Goal: Information Seeking & Learning: Check status

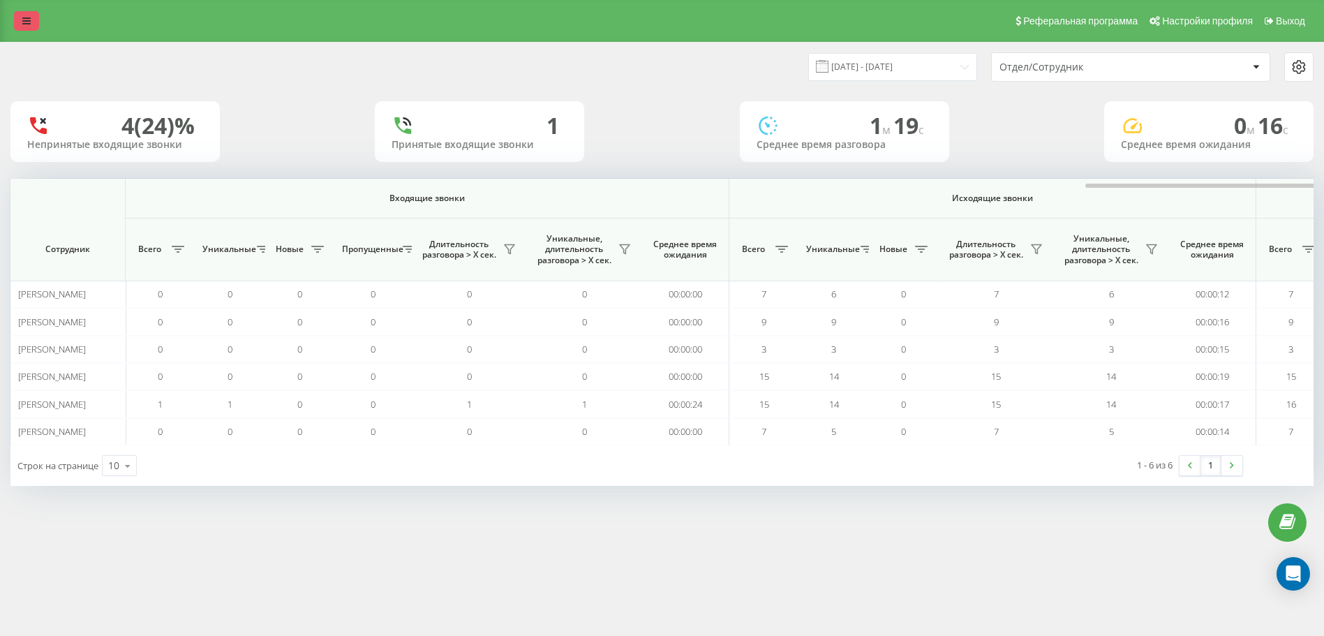
scroll to position [0, 644]
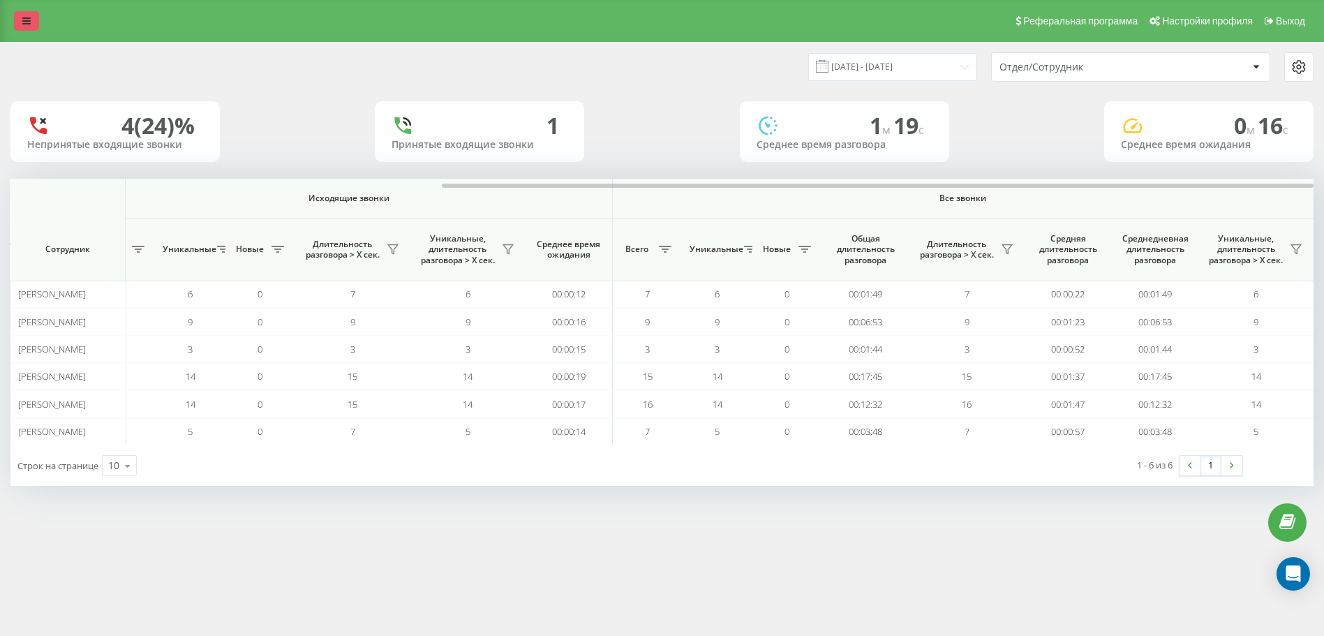
click at [26, 13] on link at bounding box center [26, 21] width 25 height 20
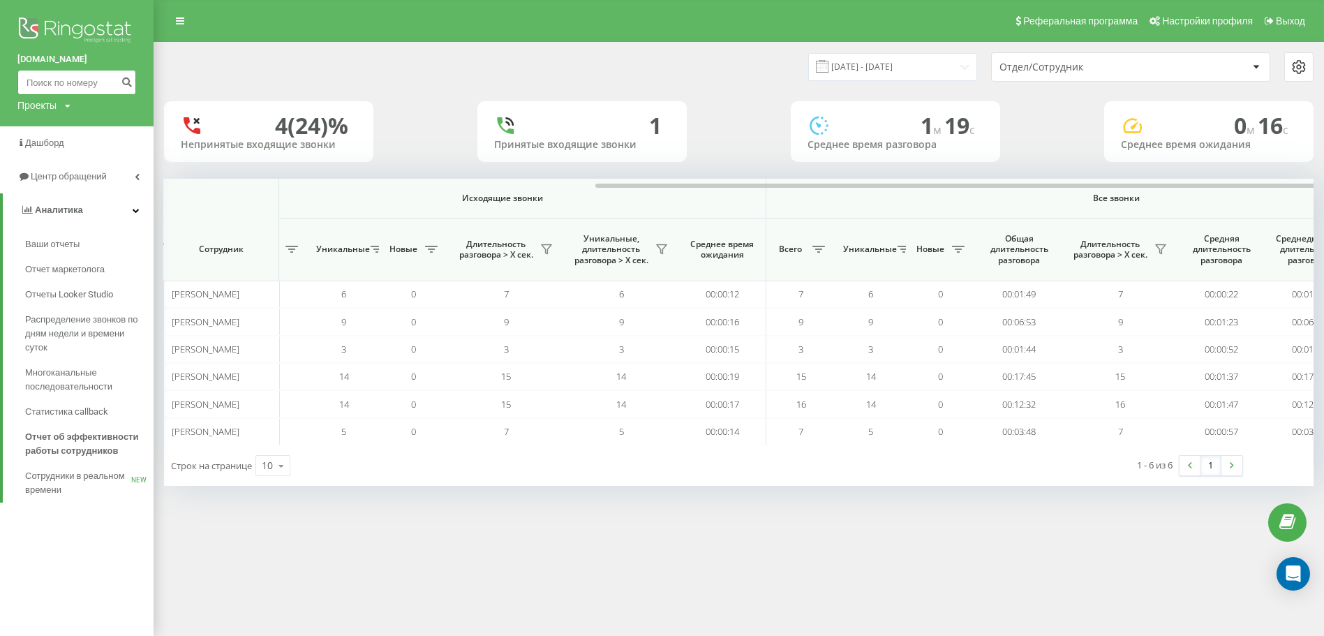
click at [59, 88] on input at bounding box center [76, 82] width 119 height 25
click at [83, 84] on input at bounding box center [76, 82] width 119 height 25
paste input "+380987606191"
type input "+380987606191"
click at [128, 82] on icon "submit" at bounding box center [127, 80] width 12 height 8
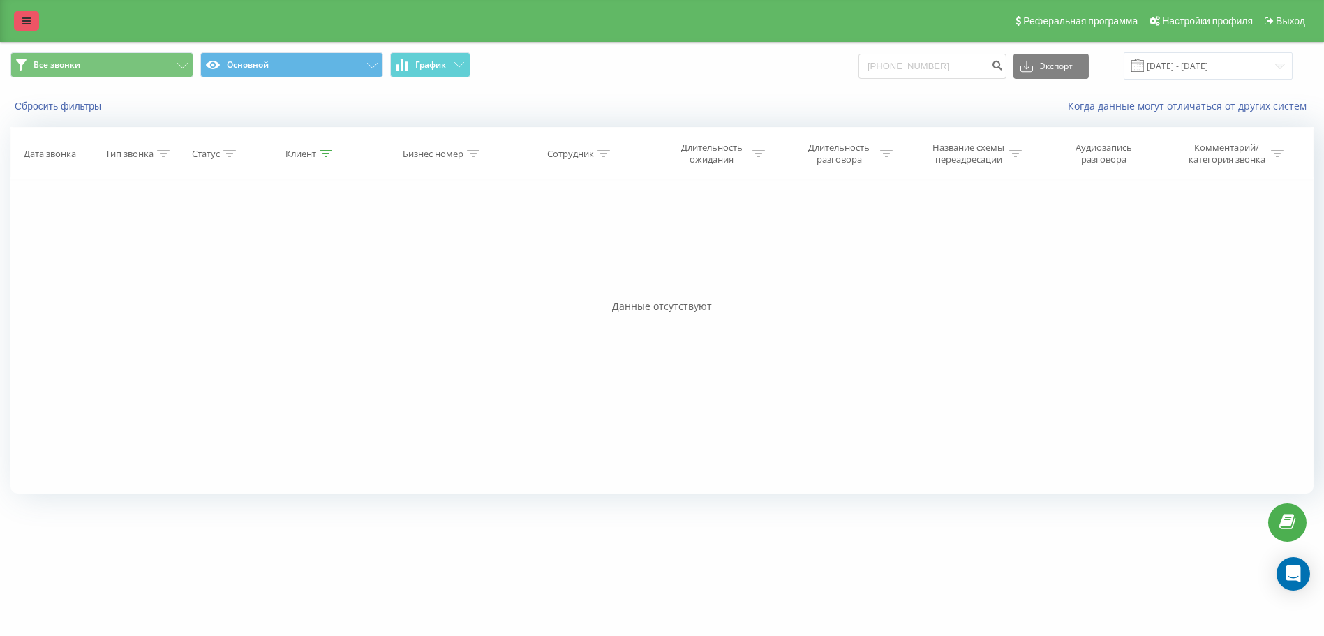
click at [29, 21] on icon at bounding box center [26, 21] width 8 height 10
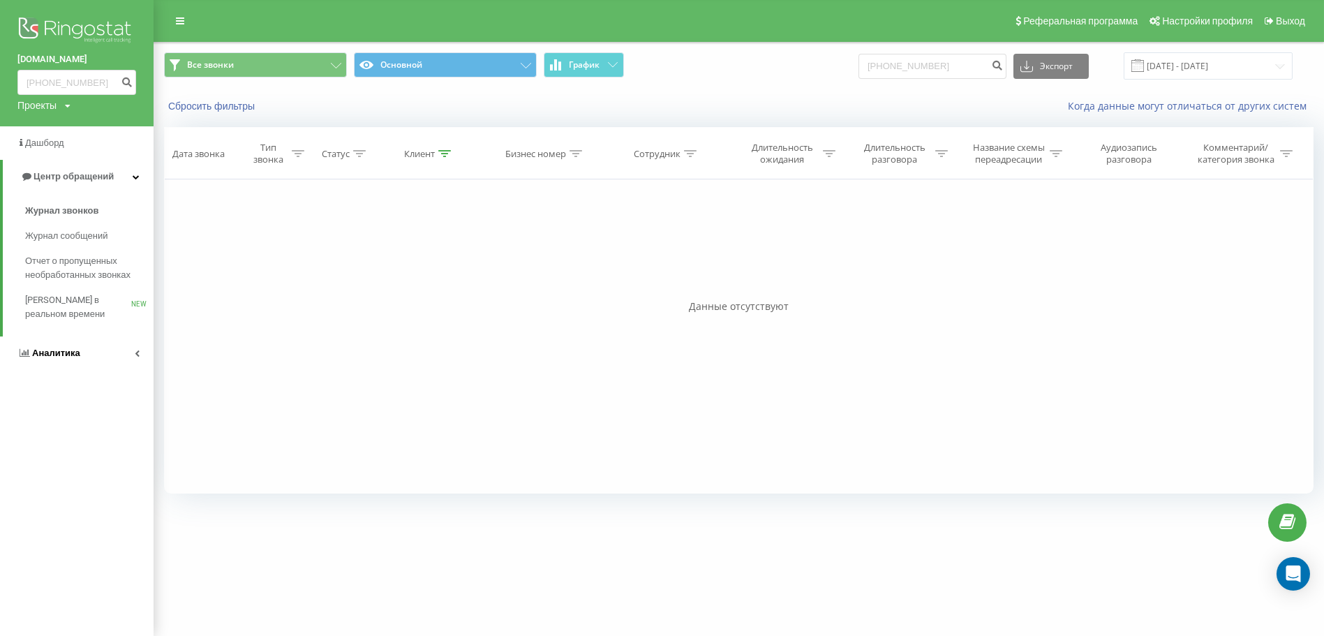
click at [120, 352] on link "Аналитика" at bounding box center [77, 353] width 154 height 34
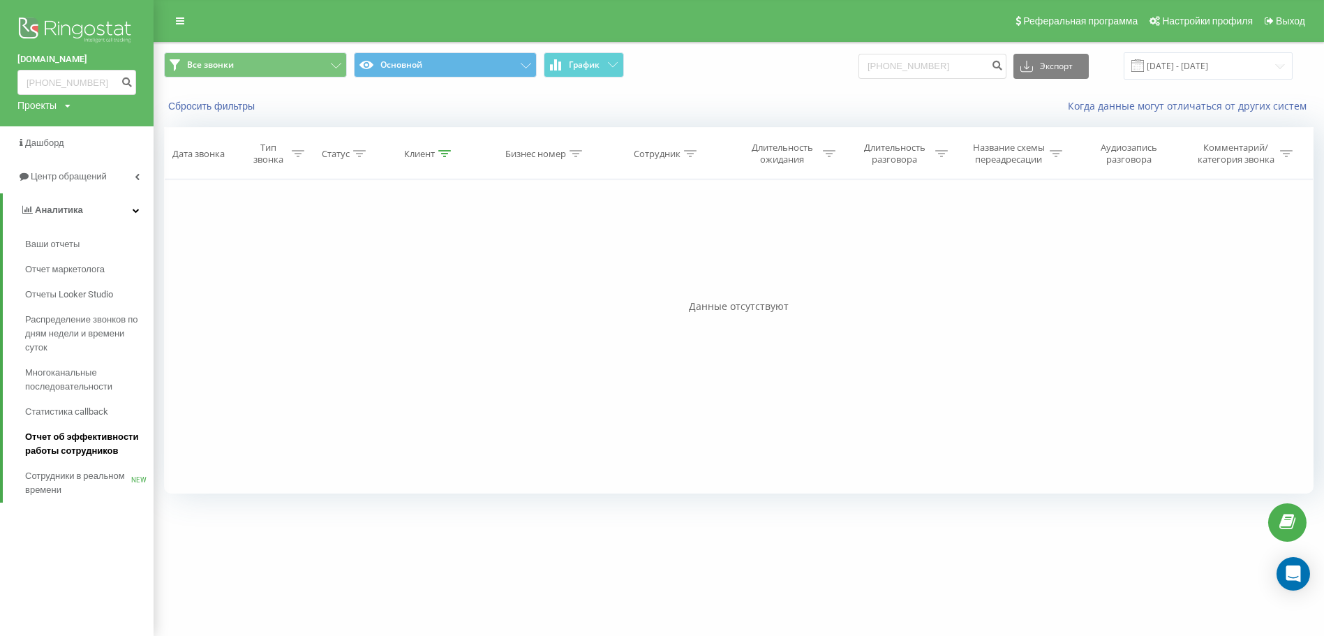
click at [93, 447] on span "Отчет об эффективности работы сотрудников" at bounding box center [85, 444] width 121 height 28
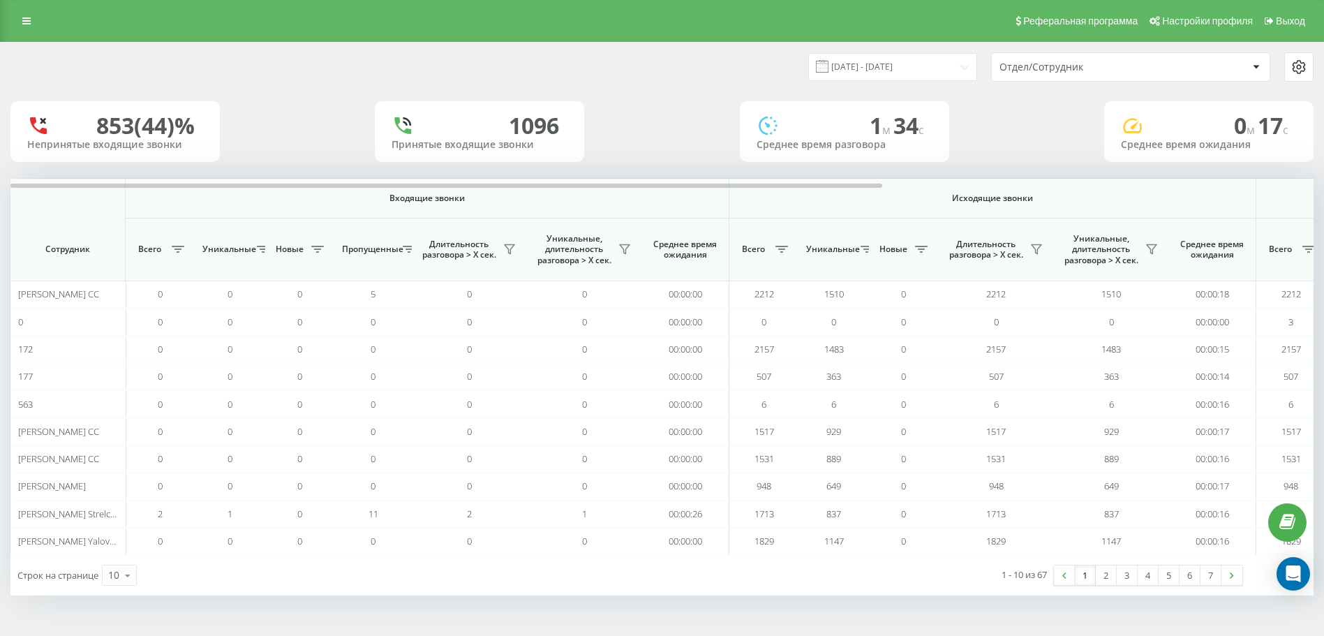
click at [1015, 66] on div "Отдел/Сотрудник" at bounding box center [1083, 67] width 167 height 12
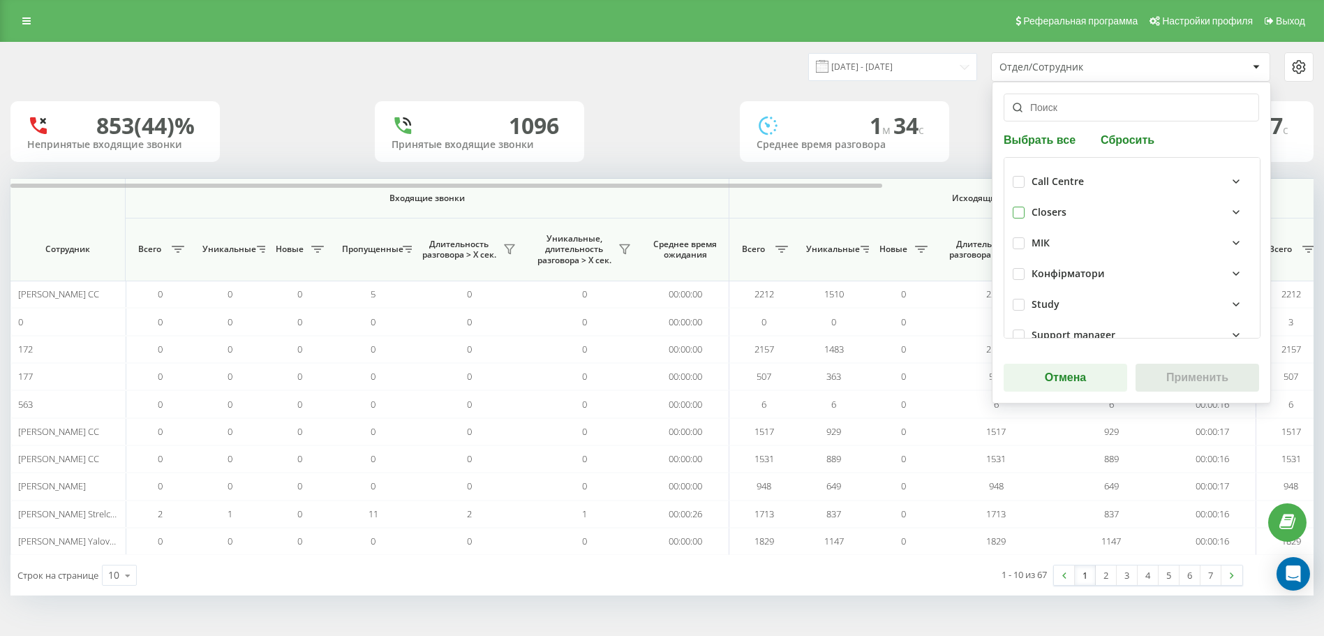
click at [1019, 207] on label at bounding box center [1019, 207] width 12 height 0
checkbox input "true"
click at [1175, 386] on button "Применить" at bounding box center [1198, 378] width 124 height 28
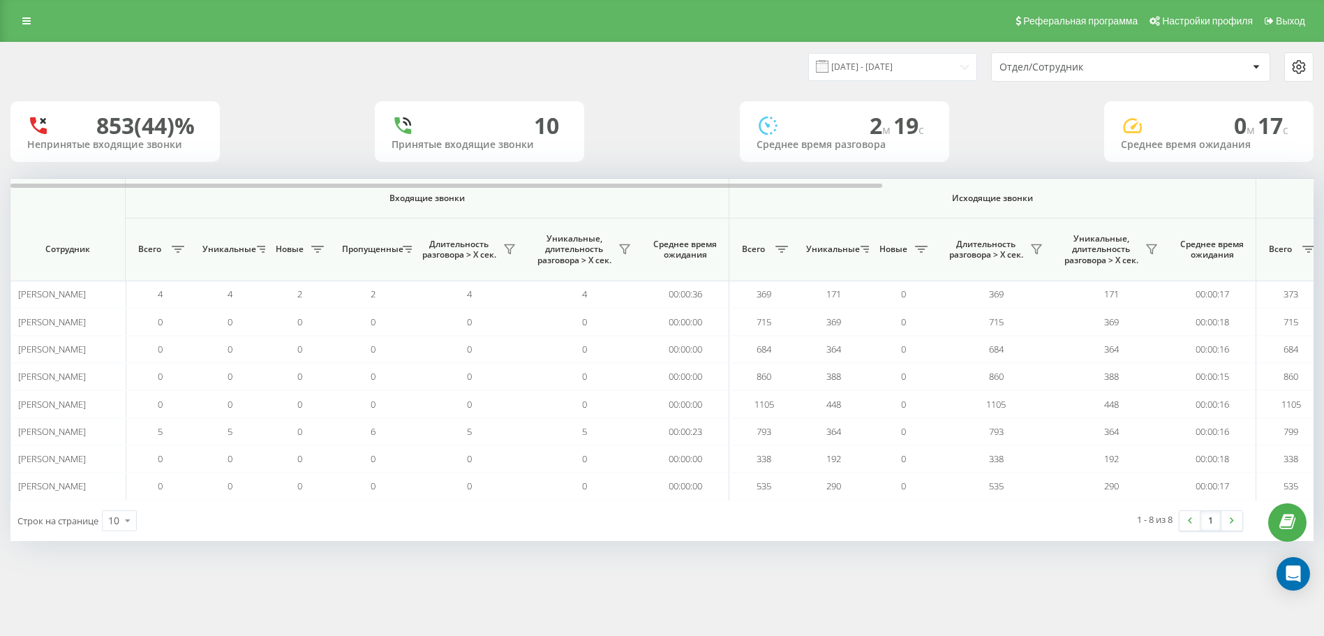
click at [1019, 71] on div "Отдел/Сотрудник" at bounding box center [1083, 67] width 167 height 12
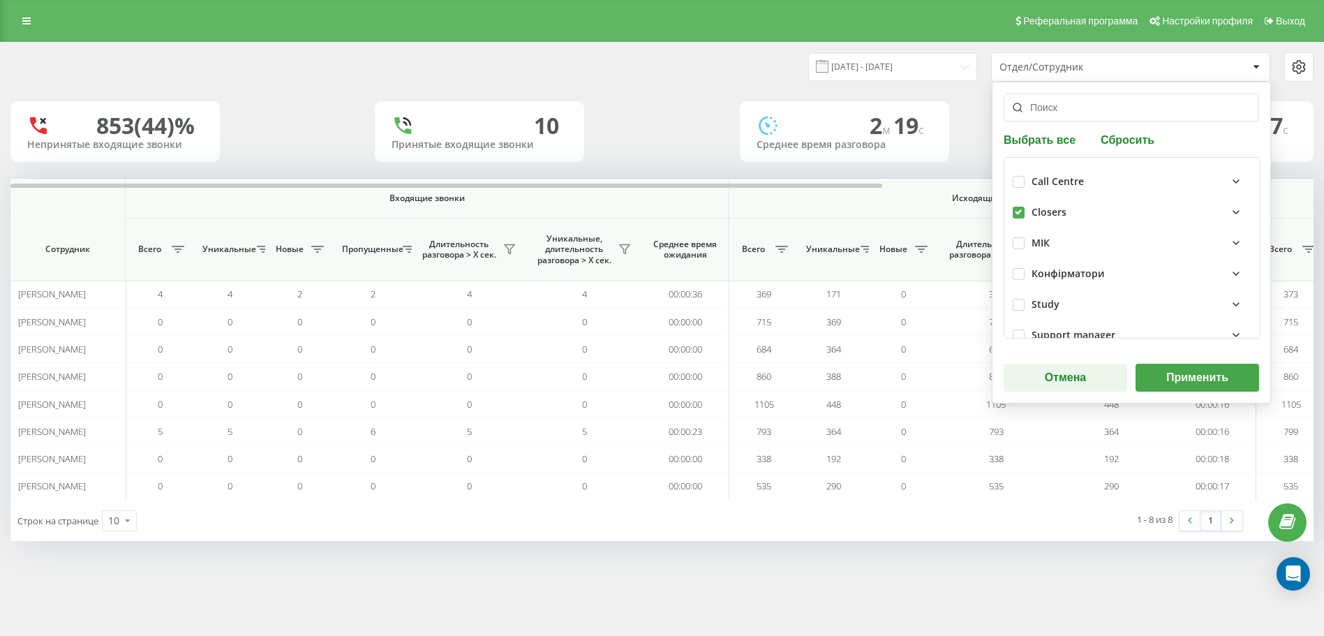
click at [1191, 378] on button "Применить" at bounding box center [1198, 378] width 124 height 28
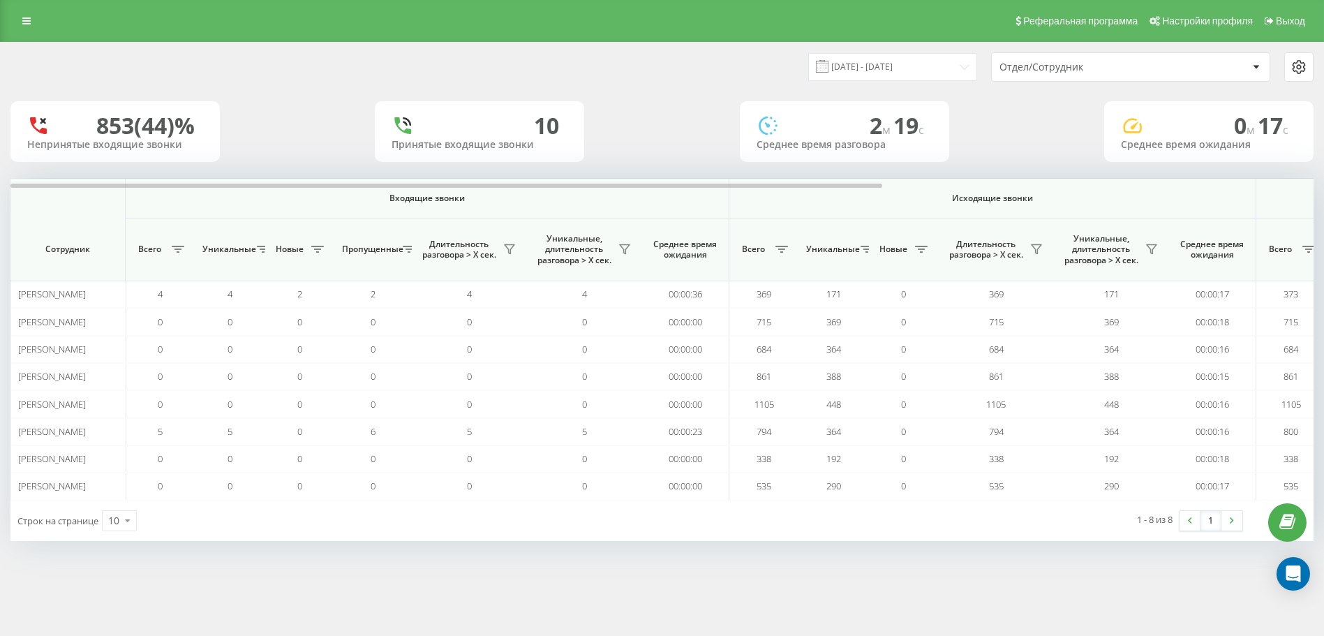
click at [1037, 69] on div "Отдел/Сотрудник" at bounding box center [1083, 67] width 167 height 12
click at [914, 75] on input "[DATE] - [DATE]" at bounding box center [892, 66] width 169 height 27
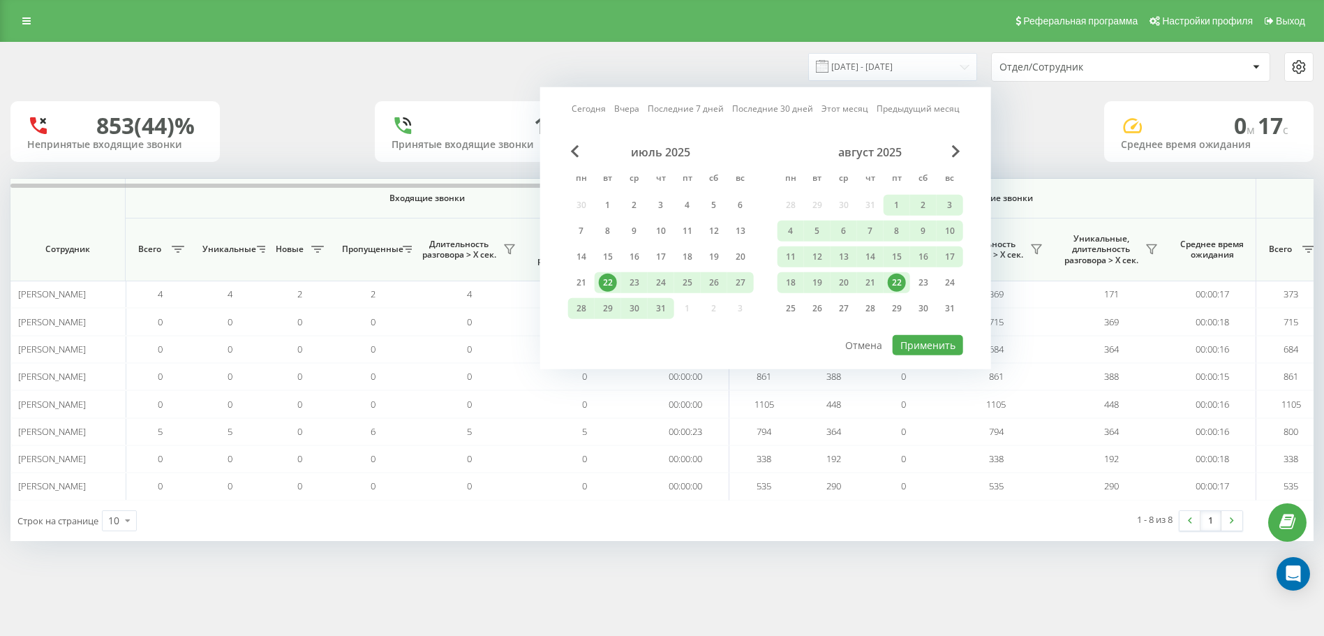
click at [897, 280] on div "22" at bounding box center [897, 283] width 18 height 18
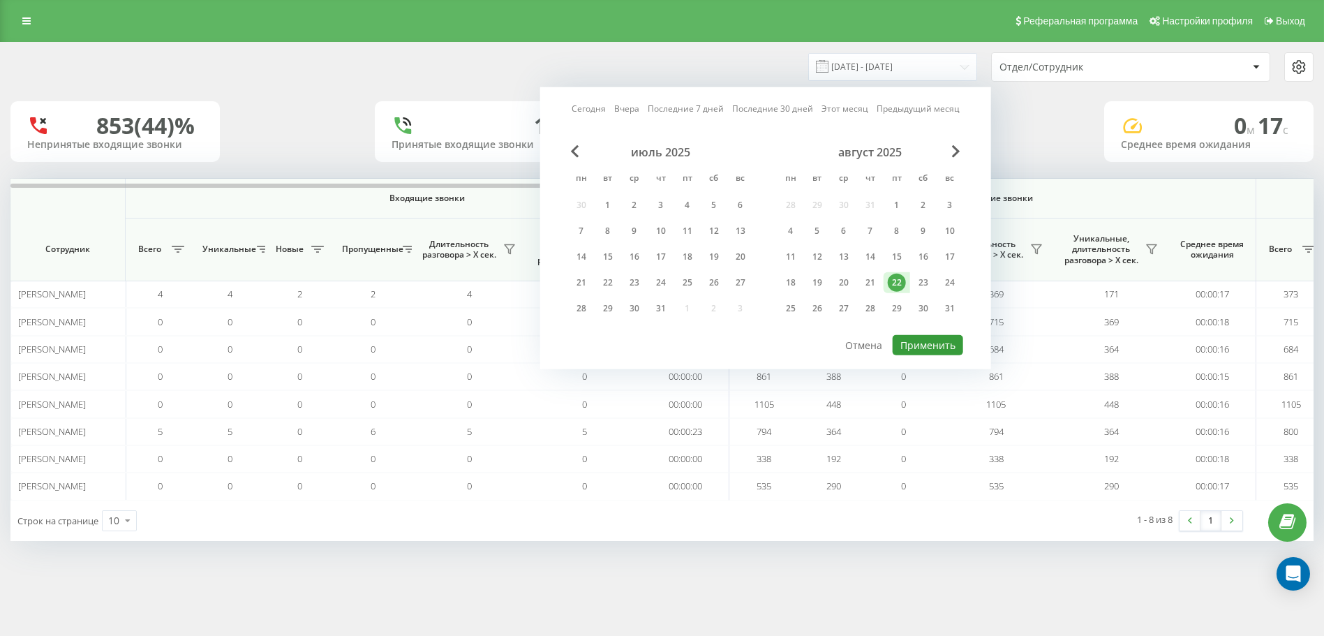
click at [922, 339] on button "Применить" at bounding box center [928, 345] width 71 height 20
type input "[DATE] - [DATE]"
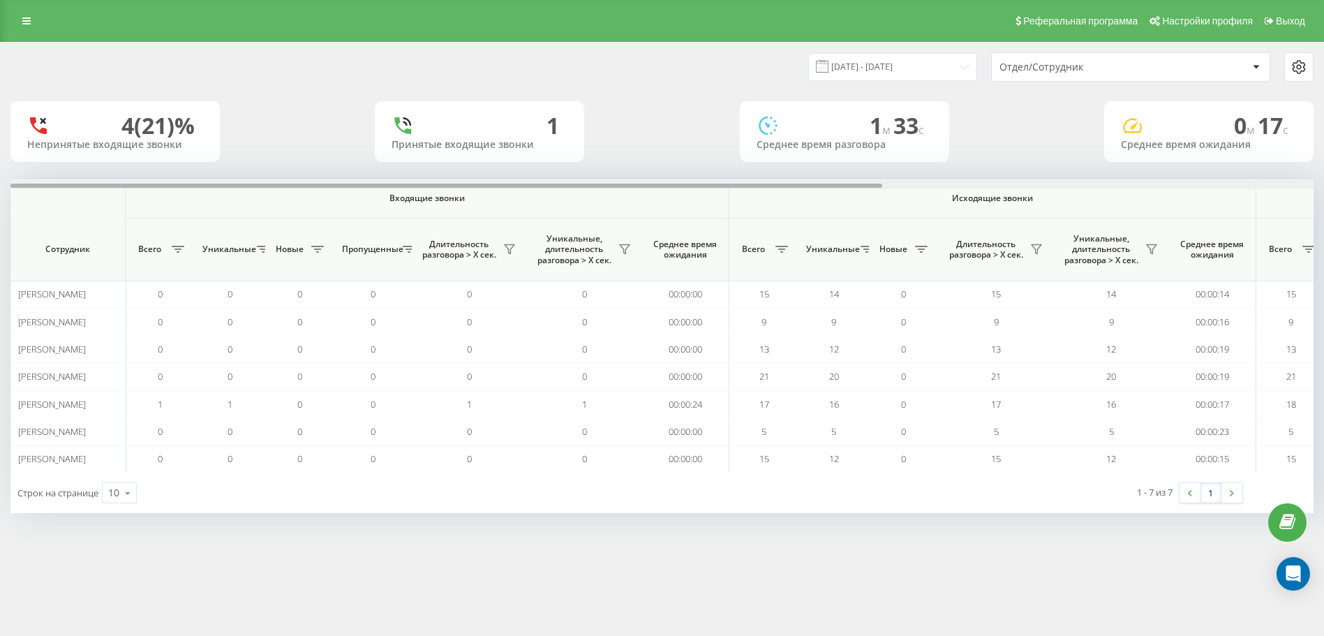
scroll to position [0, 644]
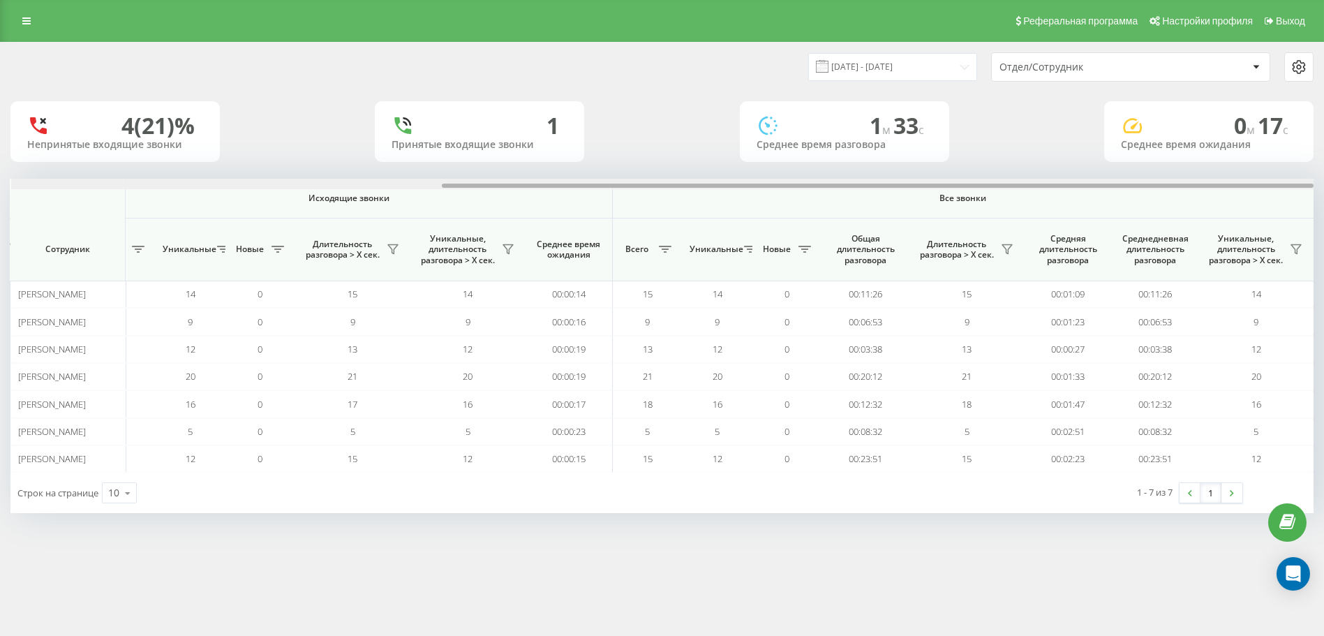
drag, startPoint x: 704, startPoint y: 188, endPoint x: 762, endPoint y: 181, distance: 58.5
click at [762, 181] on div at bounding box center [662, 184] width 1303 height 10
click at [1104, 60] on div "Отдел/Сотрудник" at bounding box center [1131, 67] width 278 height 28
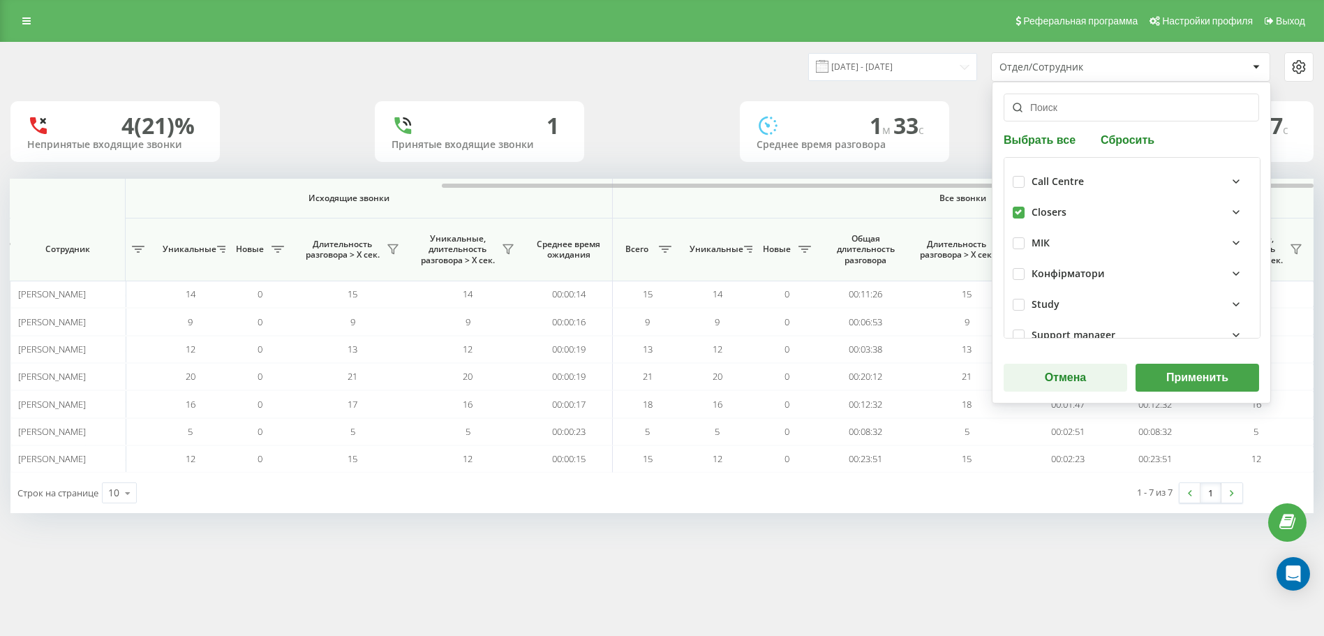
click at [1203, 374] on button "Применить" at bounding box center [1198, 378] width 124 height 28
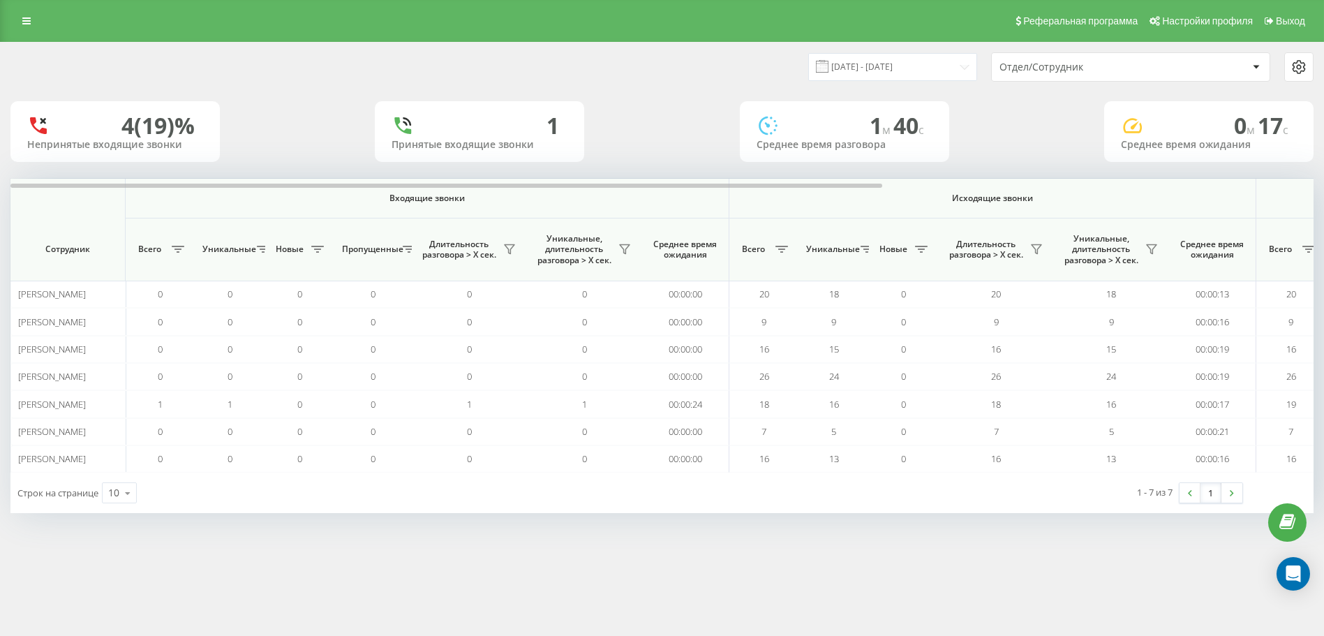
click at [1035, 77] on div "Отдел/Сотрудник" at bounding box center [1131, 67] width 278 height 28
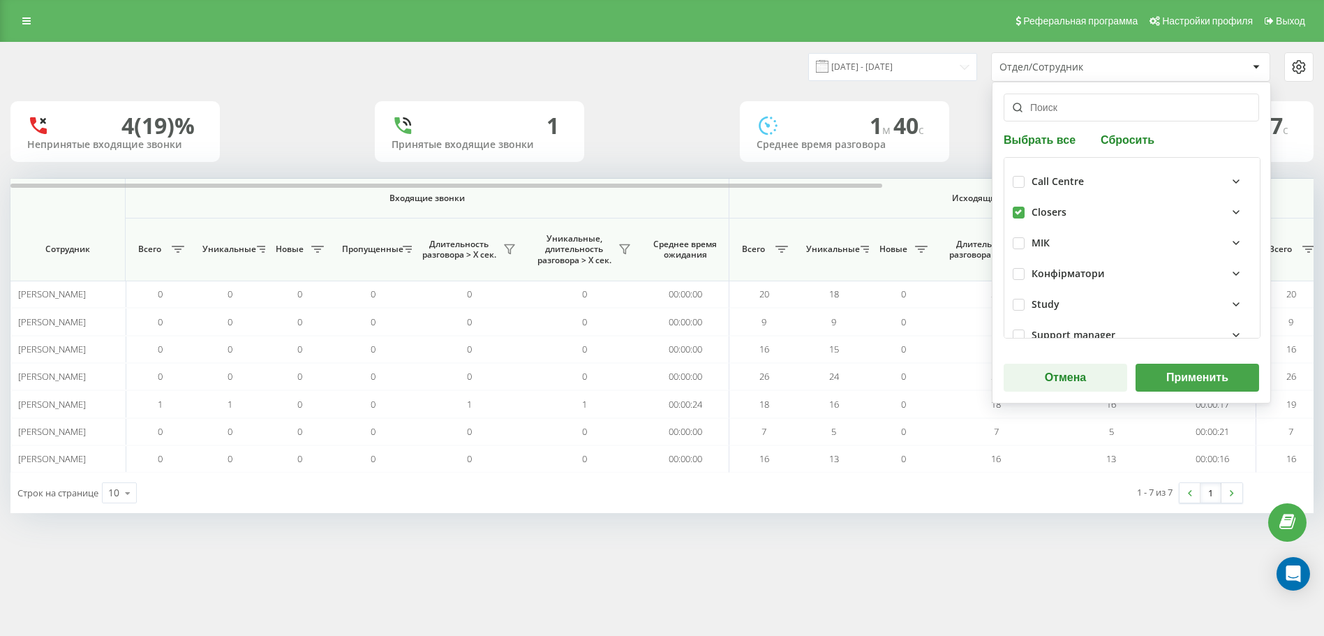
click at [1190, 370] on button "Применить" at bounding box center [1198, 378] width 124 height 28
